Goal: Transaction & Acquisition: Purchase product/service

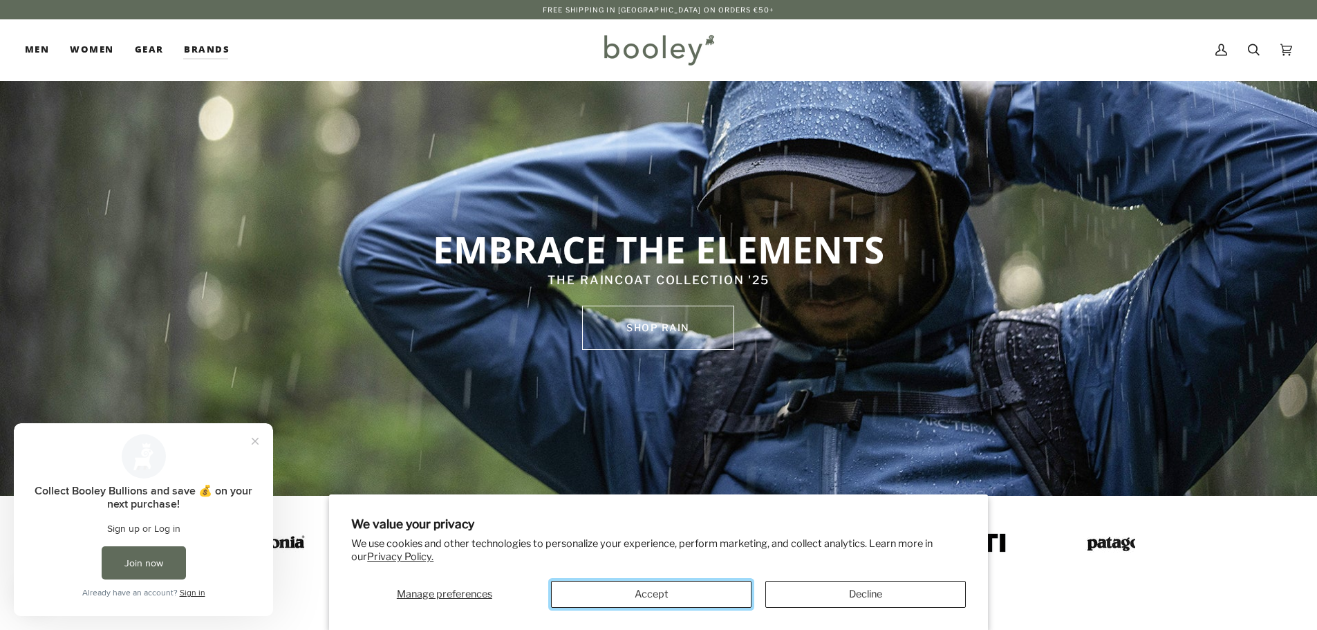
click at [718, 594] on button "Accept" at bounding box center [651, 594] width 201 height 27
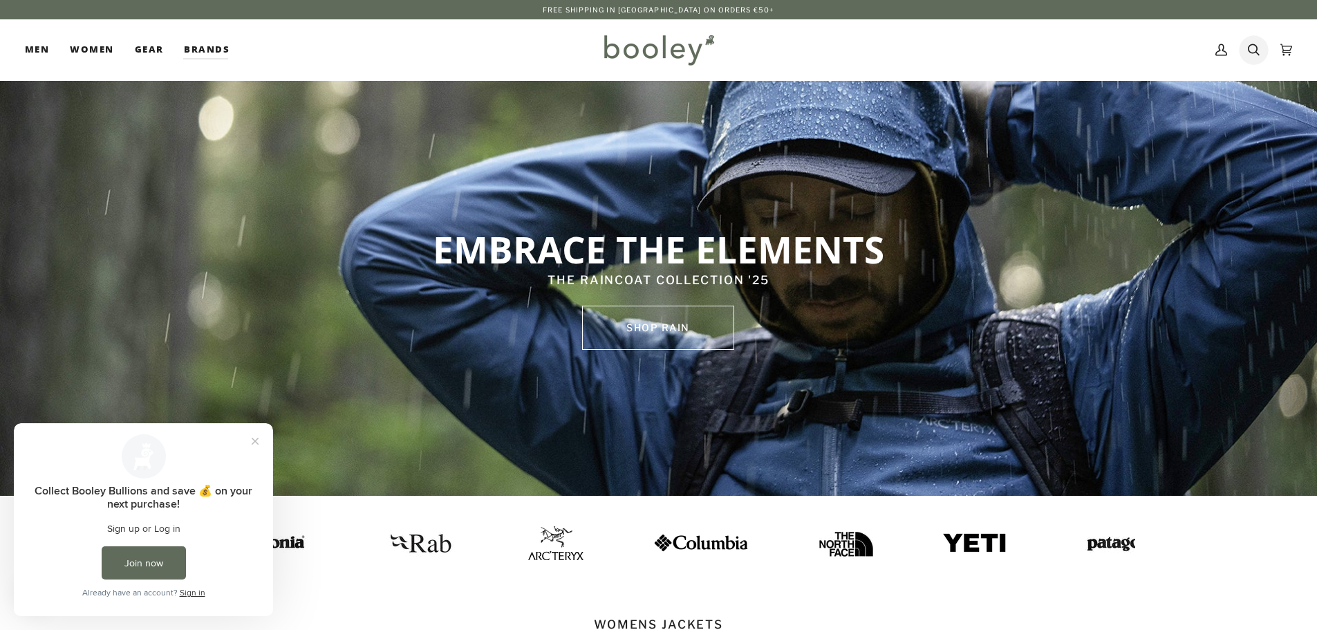
click at [1258, 43] on icon at bounding box center [1254, 49] width 12 height 21
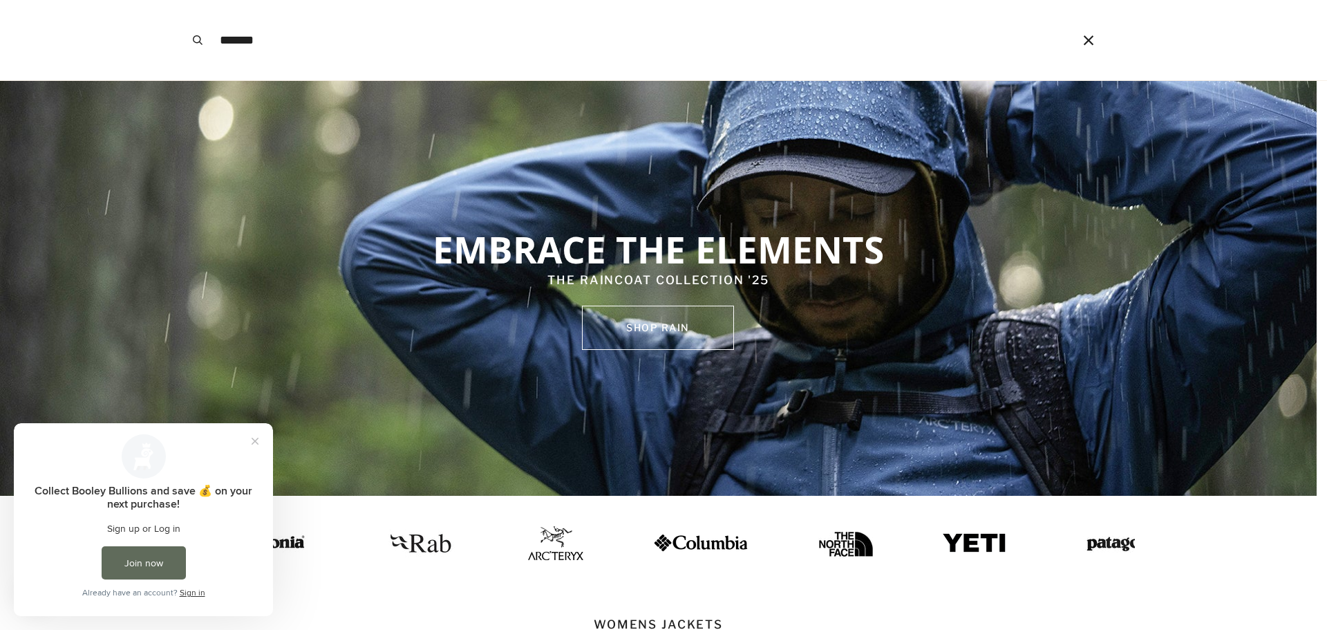
type input "*******"
click at [183, 0] on button "Search" at bounding box center [198, 40] width 30 height 80
